Goal: Find contact information: Find contact information

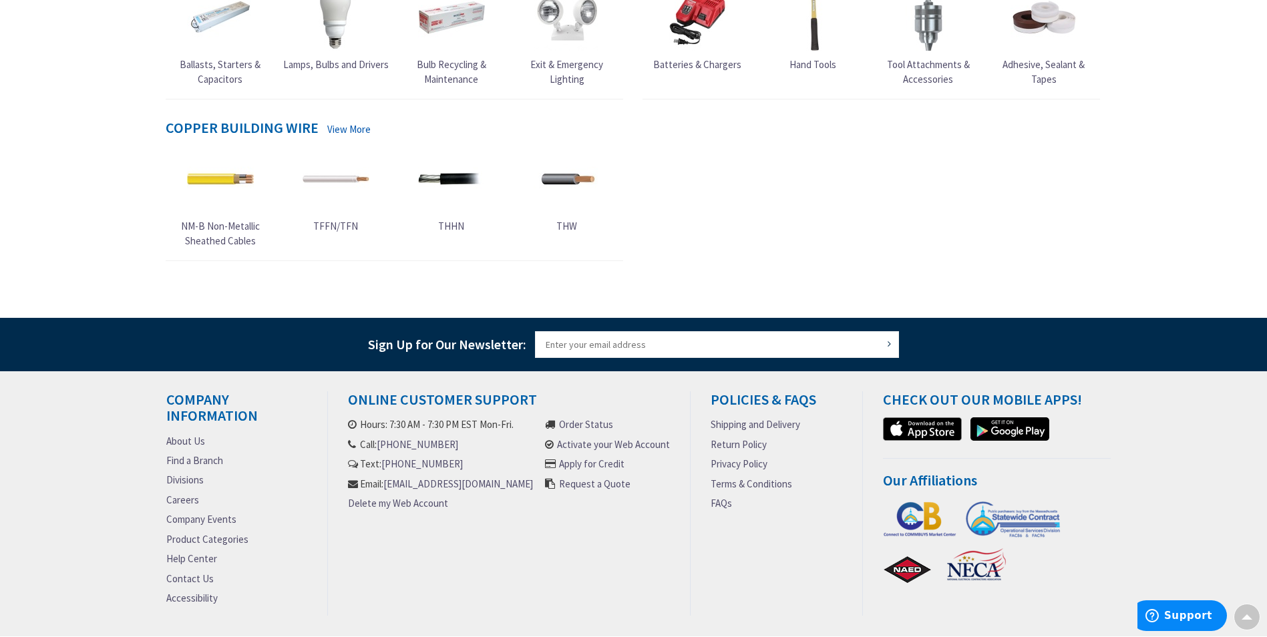
scroll to position [720, 0]
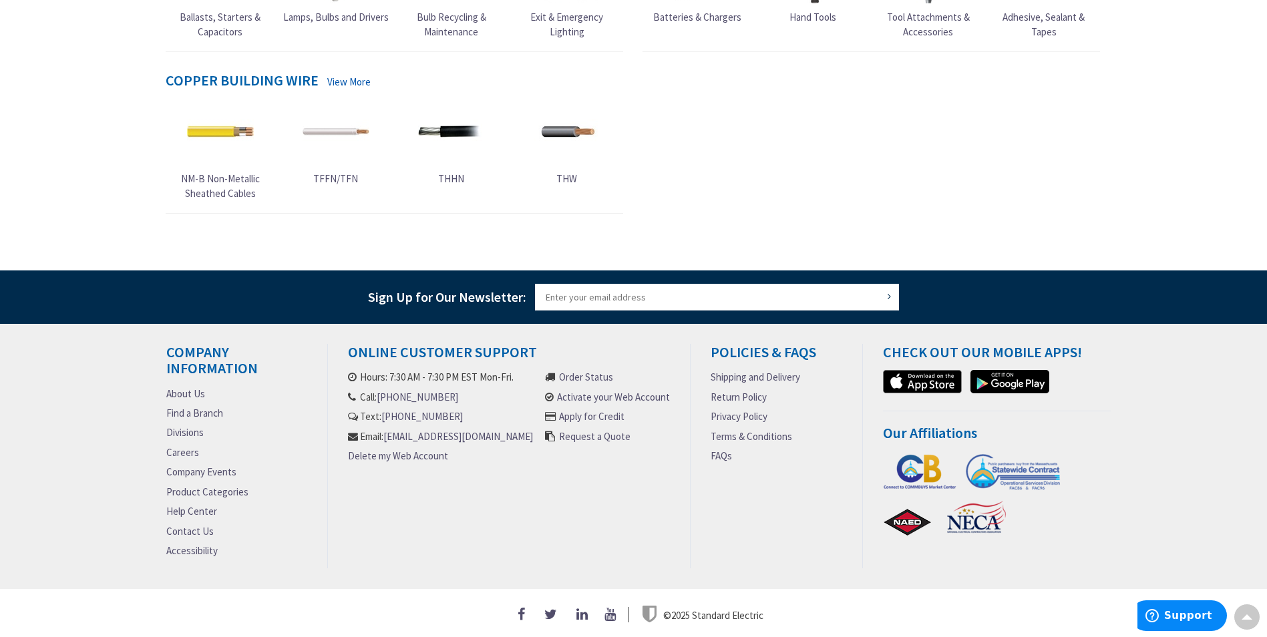
click at [202, 524] on link "Contact Us" at bounding box center [189, 531] width 47 height 14
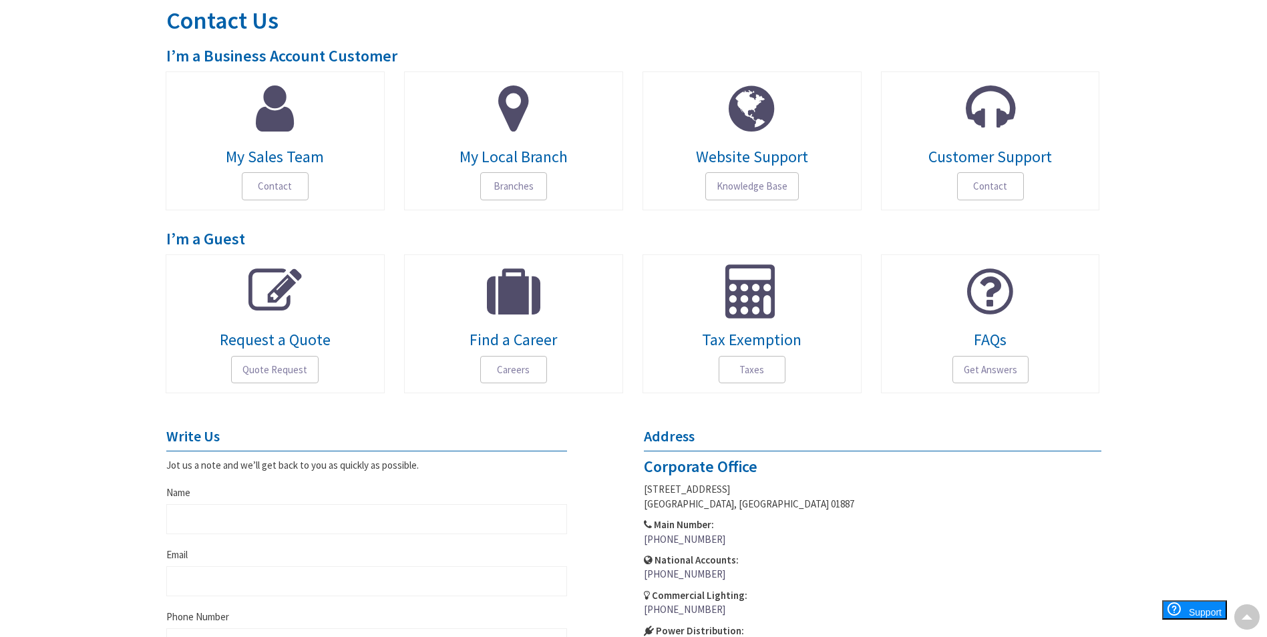
scroll to position [134, 0]
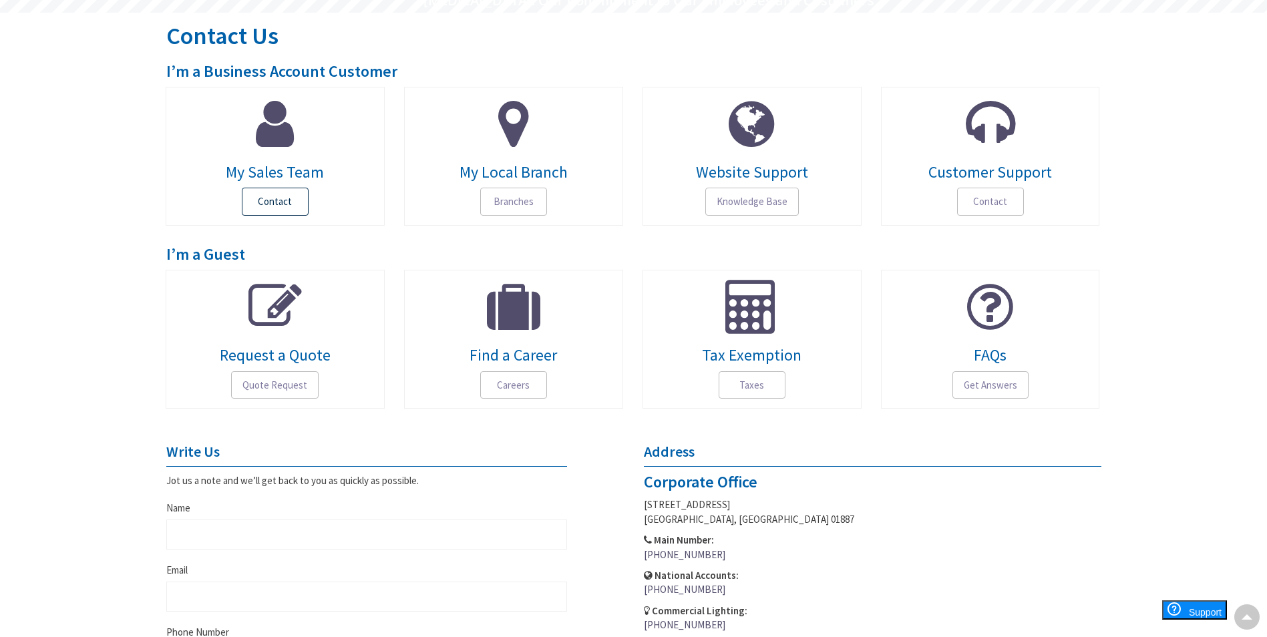
click at [280, 211] on span "Contact" at bounding box center [275, 202] width 67 height 28
